Goal: Transaction & Acquisition: Purchase product/service

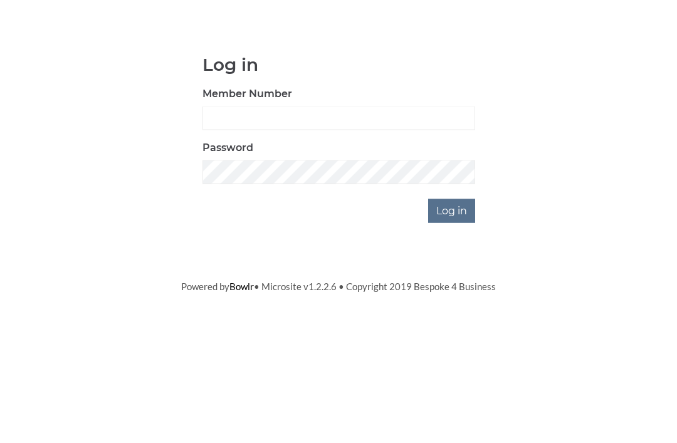
scroll to position [98, 0]
type input "3064"
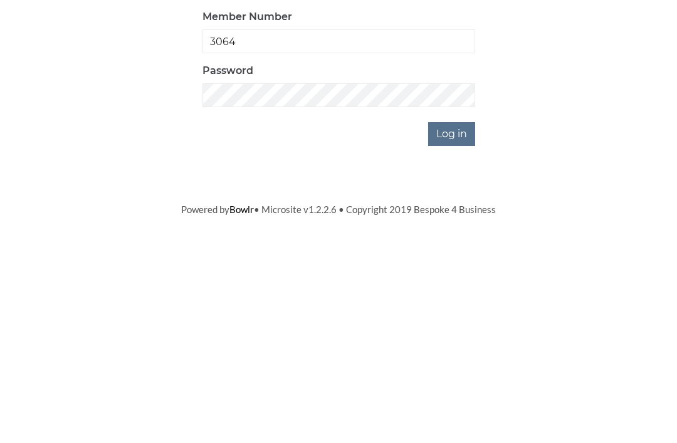
click at [460, 297] on input "Log in" at bounding box center [451, 309] width 47 height 24
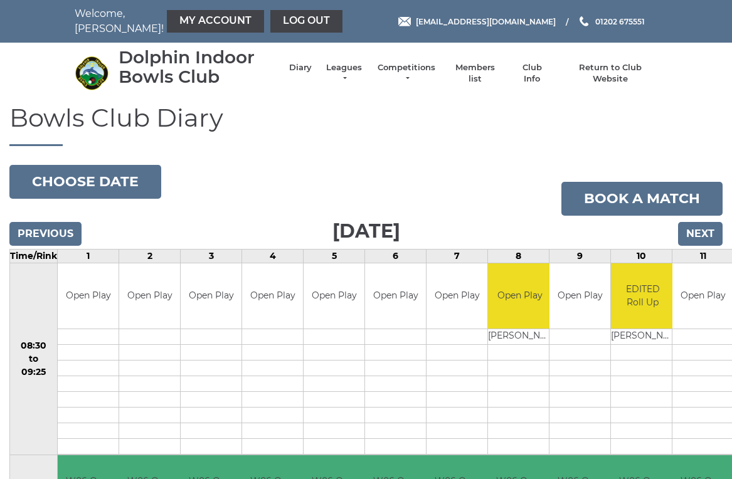
click at [201, 23] on link "My Account" at bounding box center [215, 21] width 97 height 23
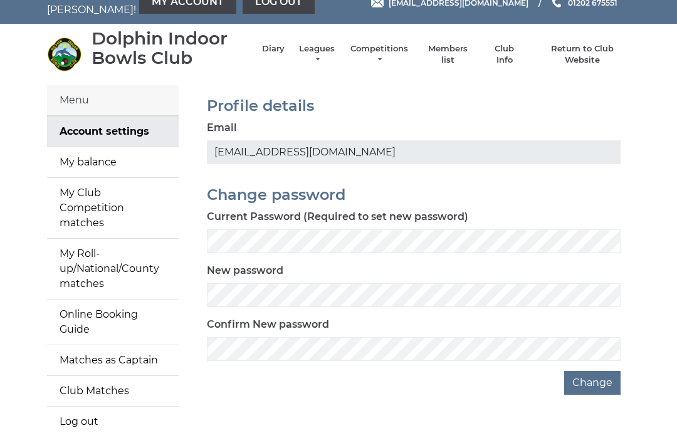
scroll to position [17, 0]
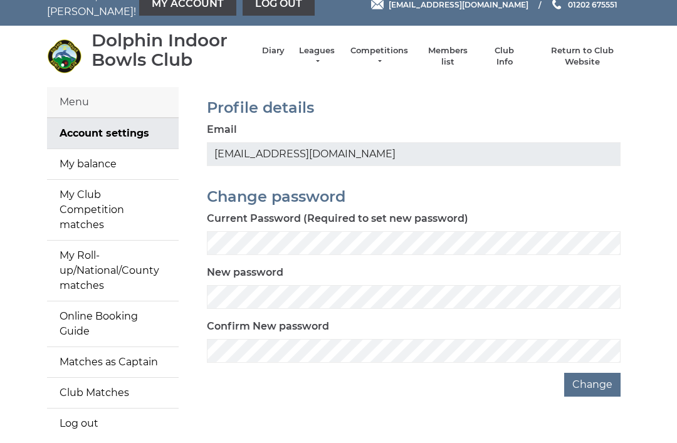
click at [100, 166] on link "My balance" at bounding box center [113, 164] width 132 height 30
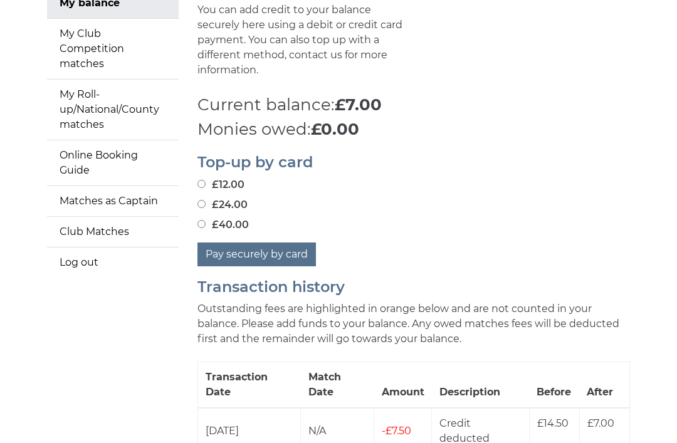
scroll to position [177, 0]
click at [281, 244] on button "Pay securely by card" at bounding box center [257, 256] width 119 height 24
click at [204, 221] on input "£40.00" at bounding box center [202, 225] width 8 height 8
radio input "true"
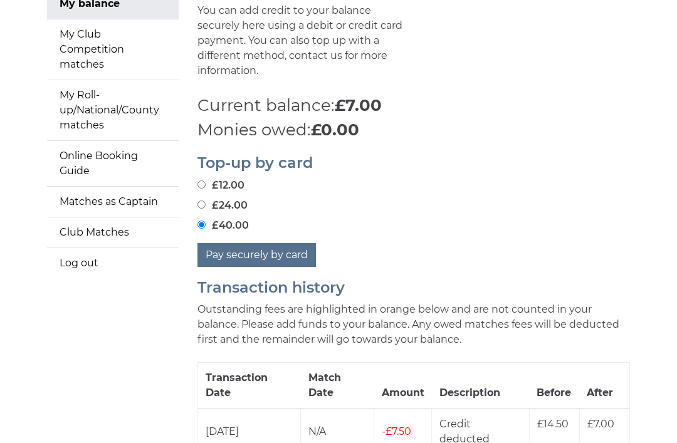
click at [285, 243] on button "Pay securely by card" at bounding box center [257, 255] width 119 height 24
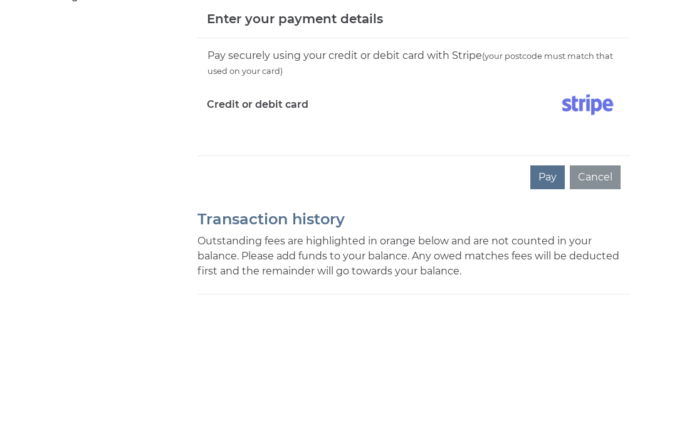
scroll to position [445, 0]
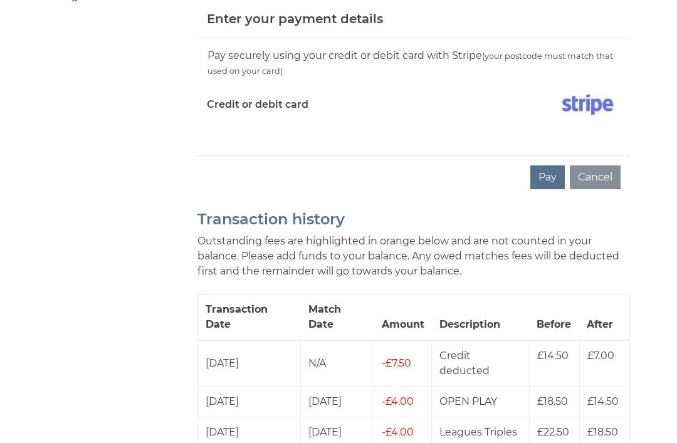
click at [554, 166] on button "Pay" at bounding box center [547, 178] width 34 height 24
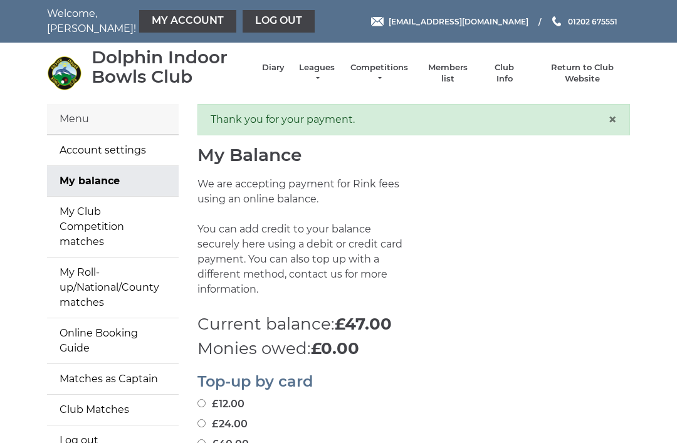
click at [249, 24] on link "Log out" at bounding box center [279, 21] width 72 height 23
